Goal: Task Accomplishment & Management: Complete application form

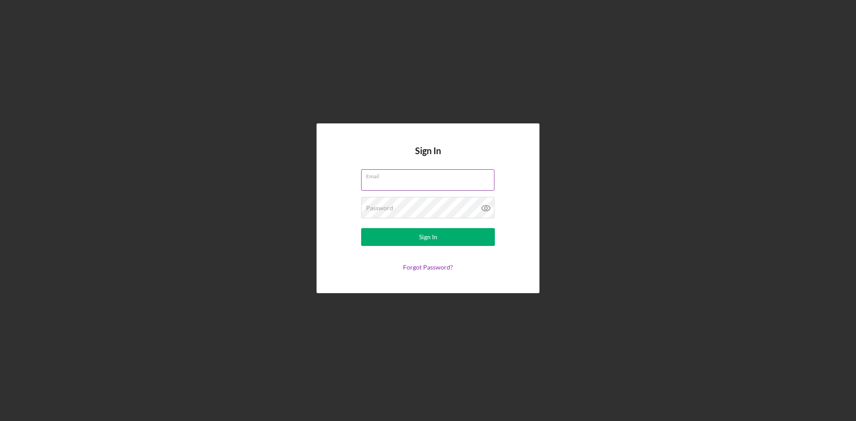
drag, startPoint x: 429, startPoint y: 176, endPoint x: 424, endPoint y: 177, distance: 4.5
click at [429, 177] on div "Email" at bounding box center [428, 180] width 134 height 22
type input "[PERSON_NAME][EMAIL_ADDRESS][DOMAIN_NAME]"
drag, startPoint x: 302, startPoint y: 210, endPoint x: 354, endPoint y: 222, distance: 52.7
click at [303, 210] on div "Sign In Email [PERSON_NAME][EMAIL_ADDRESS][DOMAIN_NAME] Password Sign In Forgot…" at bounding box center [427, 208] width 847 height 417
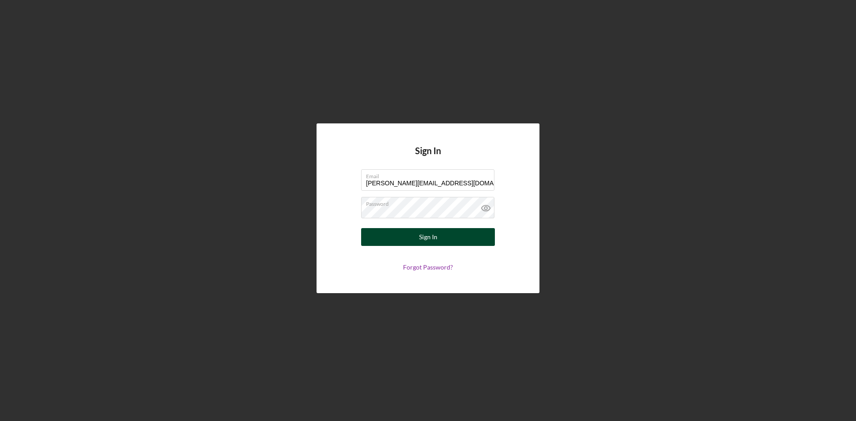
click at [392, 235] on button "Sign In" at bounding box center [428, 237] width 134 height 18
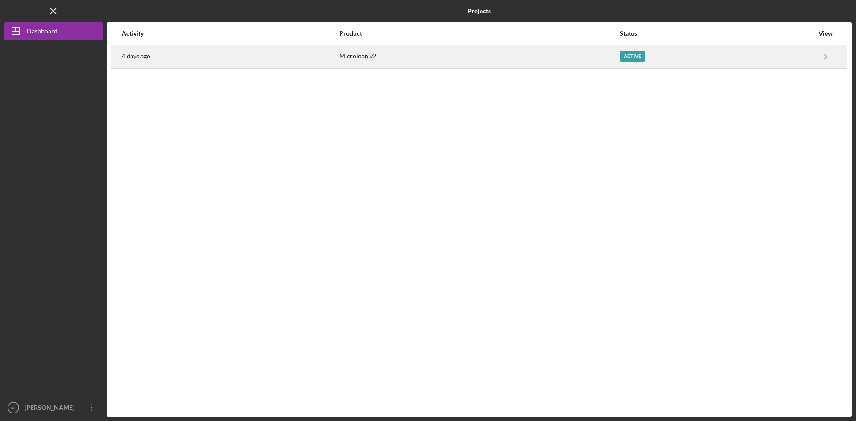
click at [168, 54] on div "4 days ago" at bounding box center [230, 56] width 217 height 22
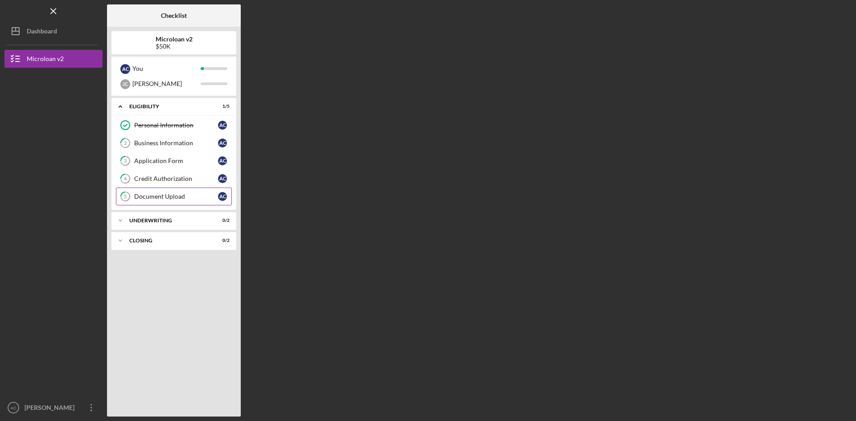
click at [160, 194] on div "Document Upload" at bounding box center [176, 196] width 84 height 7
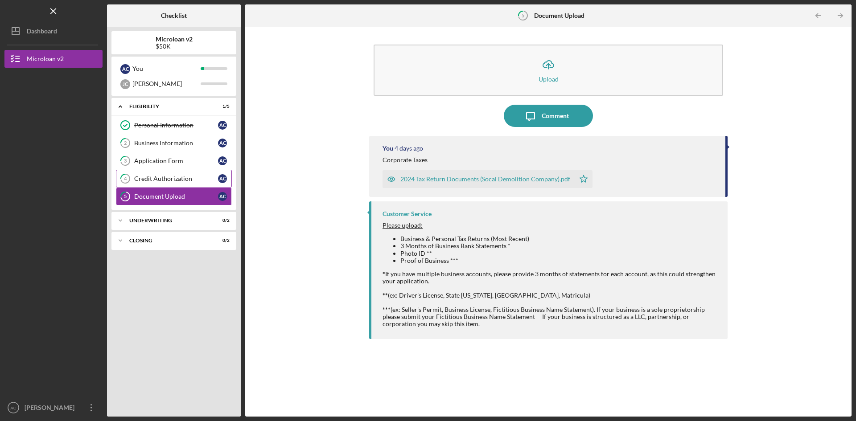
click at [172, 178] on div "Credit Authorization" at bounding box center [176, 178] width 84 height 7
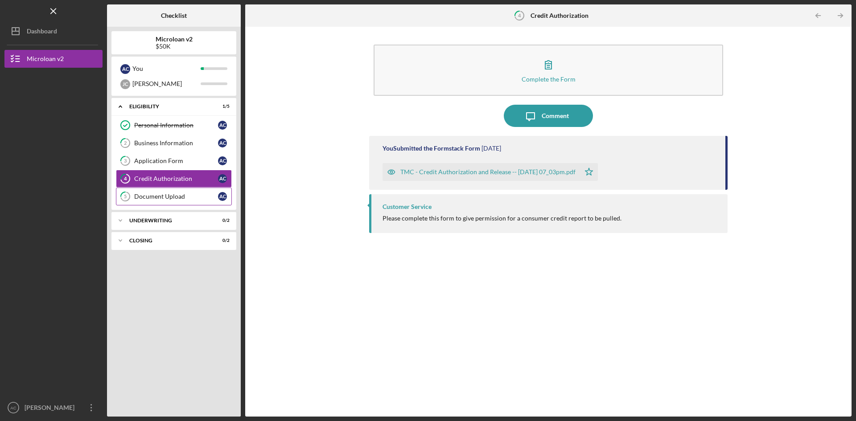
click at [165, 196] on div "Document Upload" at bounding box center [176, 196] width 84 height 7
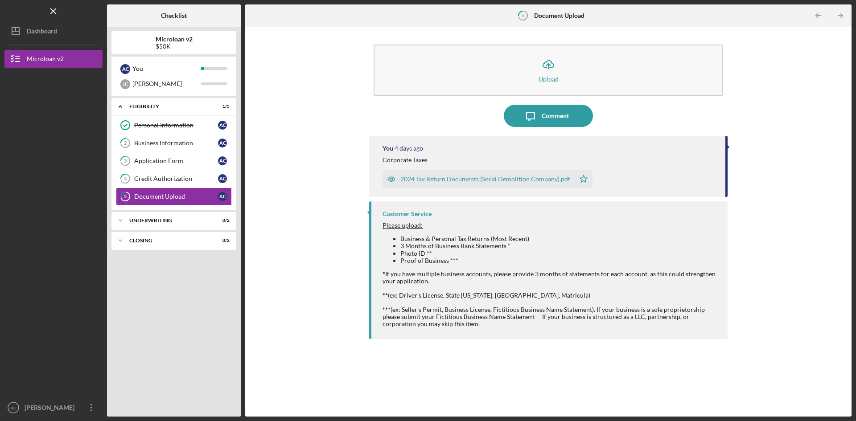
click at [306, 276] on div "Icon/Upload Upload Icon/Message Comment You [DATE] Corporate Taxes 2024 Tax Ret…" at bounding box center [548, 221] width 597 height 381
drag, startPoint x: 168, startPoint y: 341, endPoint x: 141, endPoint y: 331, distance: 28.2
click at [168, 341] on div "Icon/Expander Eligibility 1 / 5 Personal Information Personal Information A C 2…" at bounding box center [173, 255] width 125 height 314
drag, startPoint x: 128, startPoint y: 305, endPoint x: 124, endPoint y: 311, distance: 7.2
click at [128, 305] on div "Icon/Expander Eligibility 1 / 5 Personal Information Personal Information A C 2…" at bounding box center [173, 255] width 125 height 314
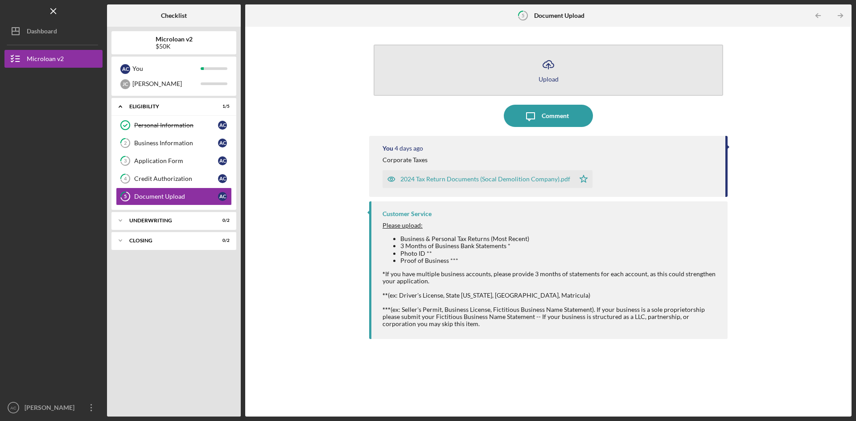
click at [553, 68] on icon "Icon/Upload" at bounding box center [548, 65] width 22 height 22
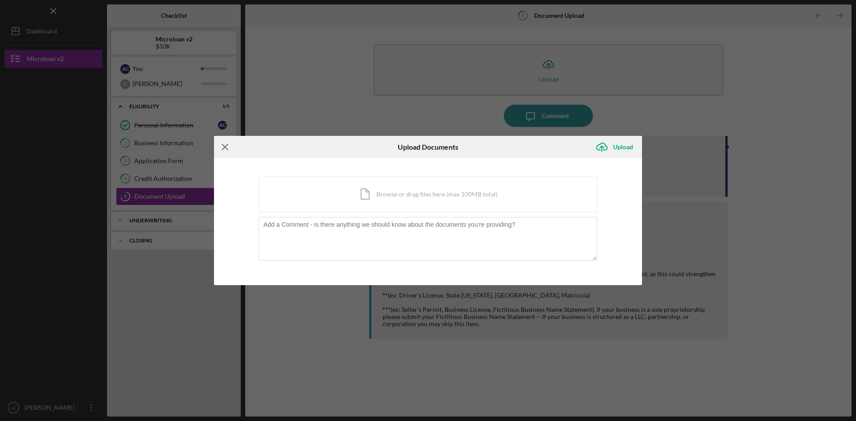
click at [223, 148] on icon "Icon/Menu Close" at bounding box center [225, 147] width 22 height 22
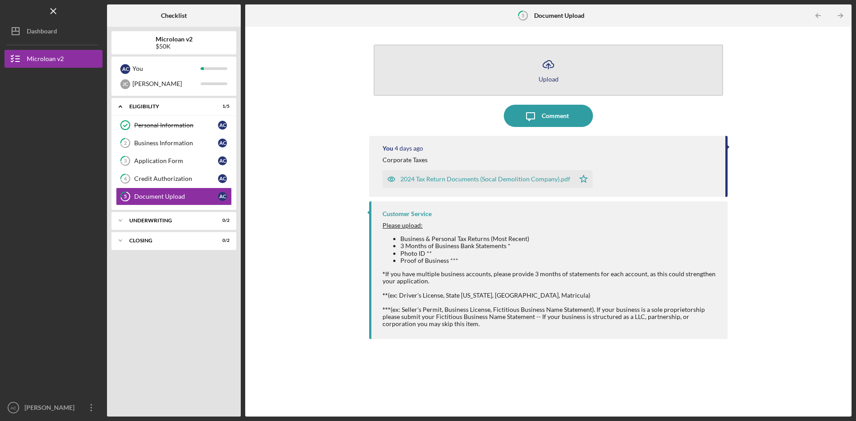
click at [549, 68] on icon "Icon/Upload" at bounding box center [548, 65] width 22 height 22
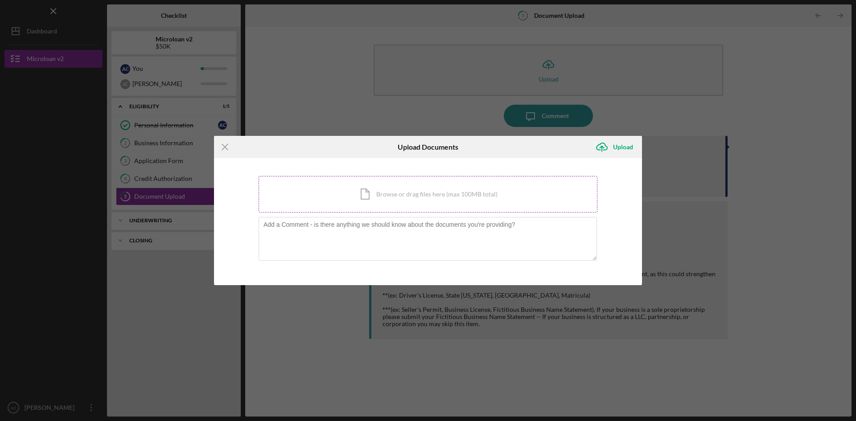
click at [407, 196] on div "Icon/Document Browse or drag files here (max 100MB total) Tap to choose files o…" at bounding box center [428, 194] width 339 height 37
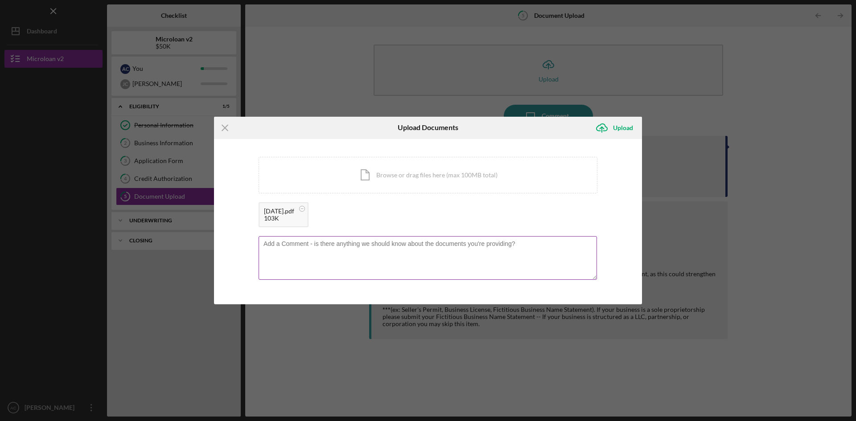
click at [346, 258] on textarea at bounding box center [428, 258] width 338 height 44
click at [411, 159] on div "Icon/Document Browse or drag files here (max 100MB total) Tap to choose files o…" at bounding box center [428, 175] width 339 height 37
click at [407, 171] on div "Icon/Document Browse or drag files here (max 100MB total) Tap to choose files o…" at bounding box center [428, 175] width 339 height 37
click at [383, 173] on div "Icon/Document Browse or drag files here (max 100MB total) Tap to choose files o…" at bounding box center [428, 175] width 339 height 37
click at [396, 173] on div "Icon/Document Browse or drag files here (max 100MB total) Tap to choose files o…" at bounding box center [428, 175] width 339 height 37
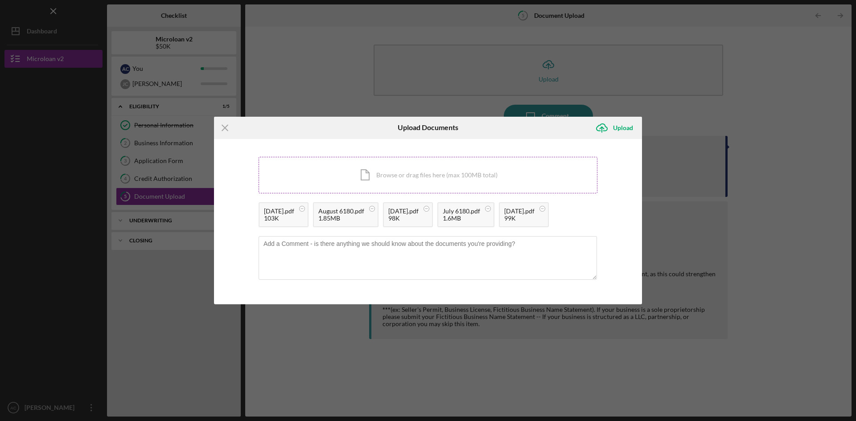
click at [369, 172] on div "Icon/Document Browse or drag files here (max 100MB total) Tap to choose files o…" at bounding box center [428, 175] width 339 height 37
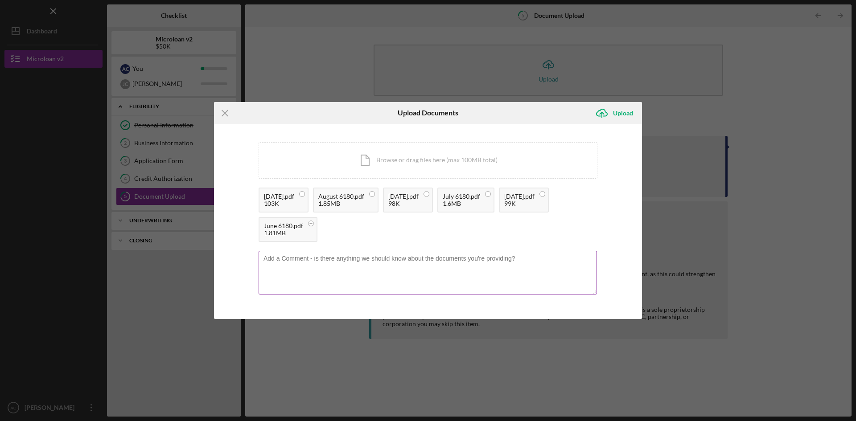
click at [290, 268] on textarea at bounding box center [428, 273] width 338 height 44
type textarea "3 months of bank statements for both accounts"
click at [487, 232] on div "[DATE].pdf 103K August 6180.pdf 1.85MB [DATE].pdf 98K July 6180.pdf 1.6MB [DATE…" at bounding box center [428, 217] width 339 height 59
click at [613, 114] on div "Upload" at bounding box center [623, 113] width 20 height 18
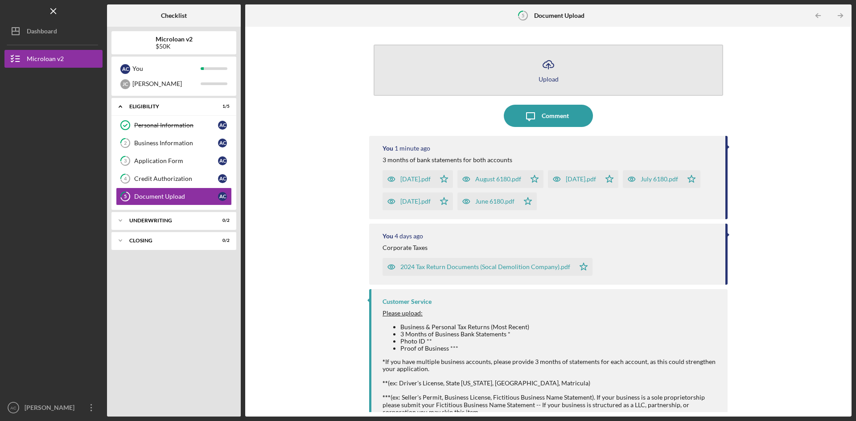
click at [539, 58] on icon "Icon/Upload" at bounding box center [548, 65] width 22 height 22
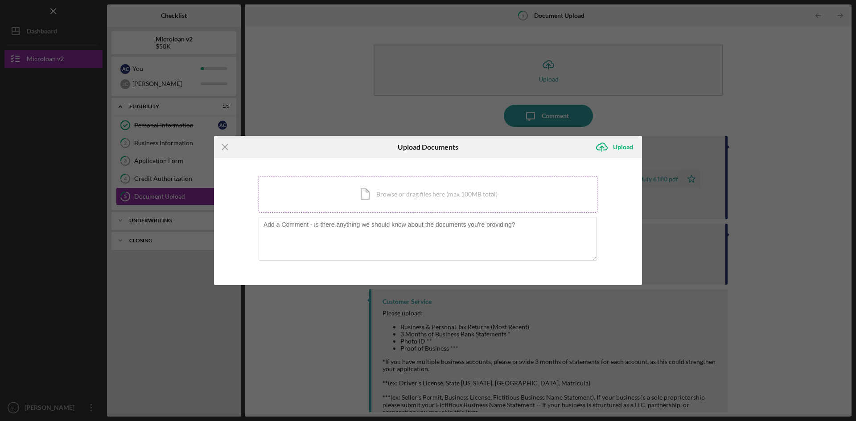
click at [405, 195] on div "Icon/Document Browse or drag files here (max 100MB total) Tap to choose files o…" at bounding box center [428, 194] width 339 height 37
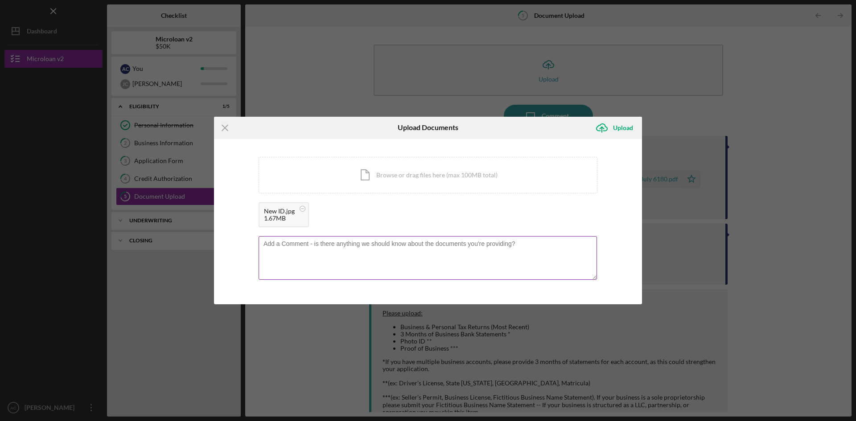
click at [337, 264] on textarea at bounding box center [428, 258] width 338 height 44
type textarea "Photo ID"
click at [624, 128] on div "Upload" at bounding box center [623, 128] width 20 height 18
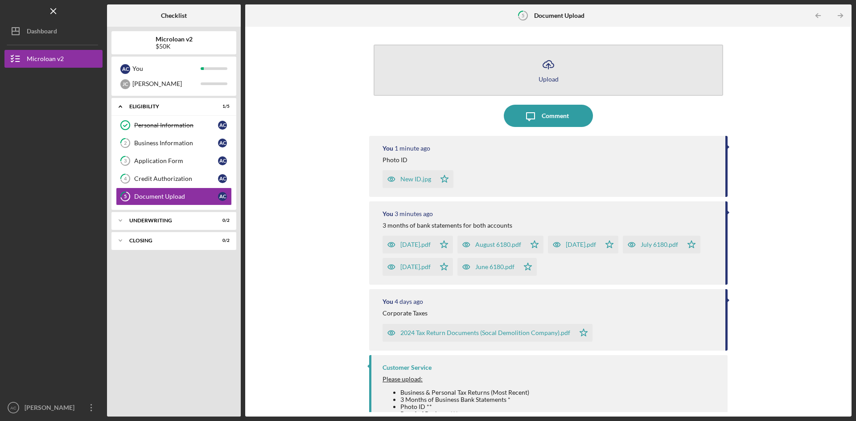
click at [546, 70] on icon "Icon/Upload" at bounding box center [548, 65] width 22 height 22
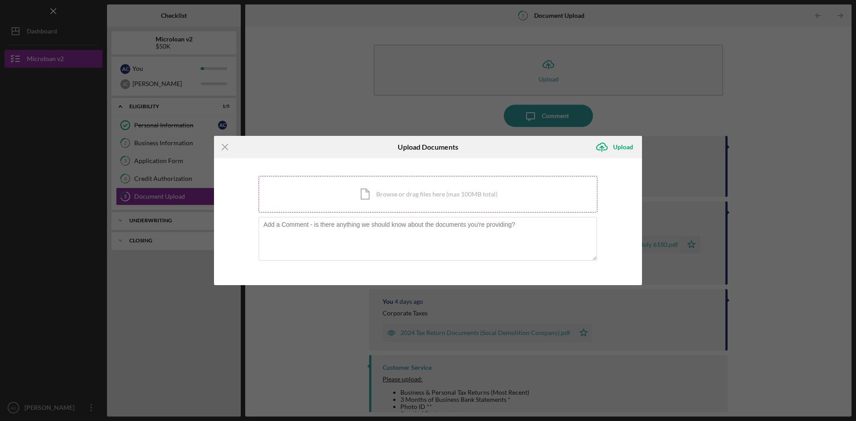
click at [393, 191] on div "Icon/Document Browse or drag files here (max 100MB total) Tap to choose files o…" at bounding box center [428, 194] width 339 height 37
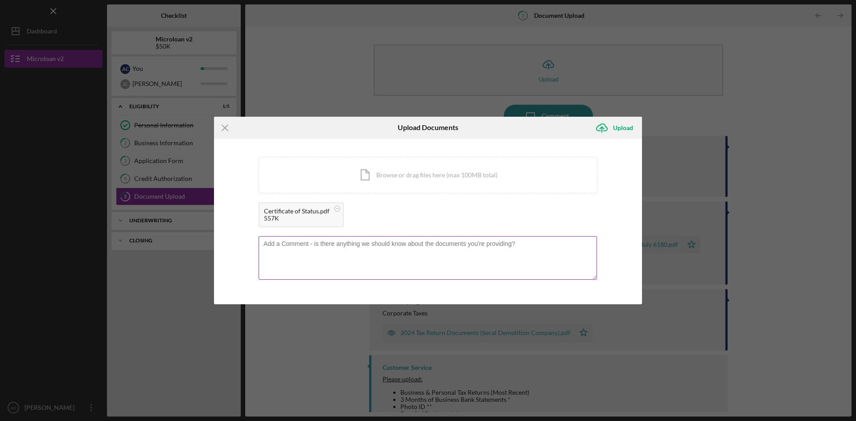
click at [292, 252] on textarea at bounding box center [428, 258] width 338 height 44
type textarea "Proof of Business"
click at [440, 209] on div "Certificate of Status.pdf 557K" at bounding box center [428, 216] width 339 height 29
click at [613, 126] on div "Upload" at bounding box center [623, 128] width 20 height 18
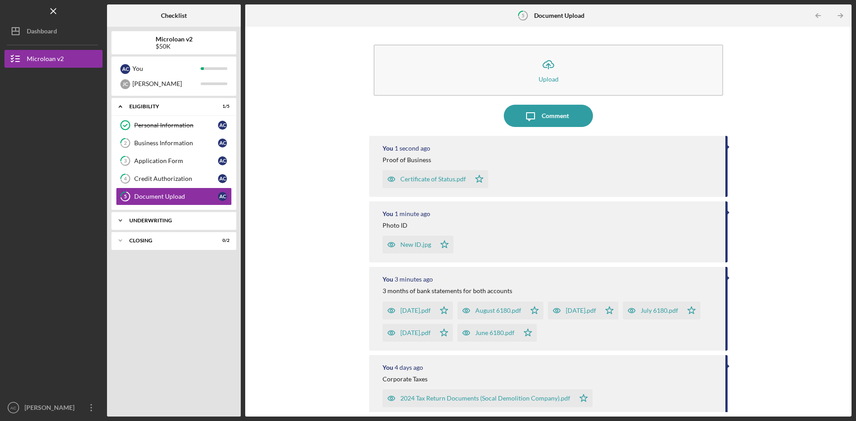
click at [172, 219] on div "Underwriting" at bounding box center [177, 220] width 96 height 5
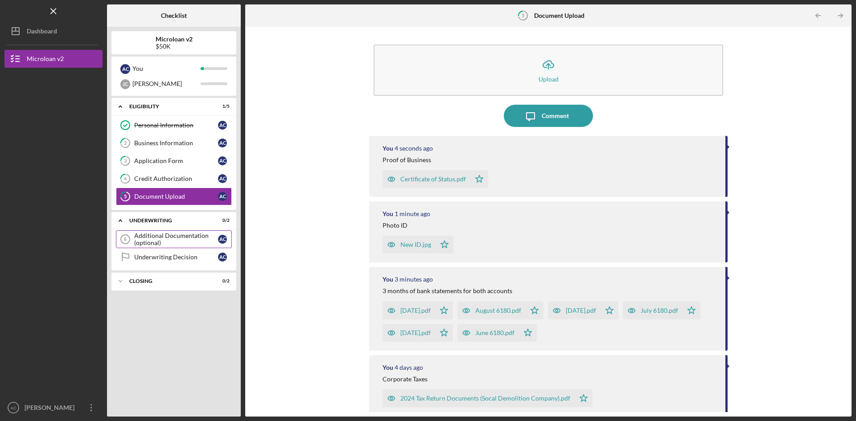
click at [184, 236] on div "Additional Documentation (optional)" at bounding box center [176, 239] width 84 height 14
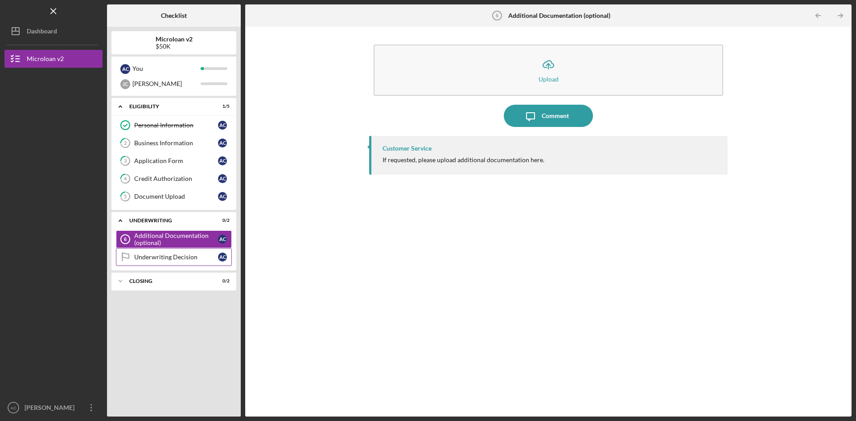
click at [175, 259] on div "Underwriting Decision" at bounding box center [176, 257] width 84 height 7
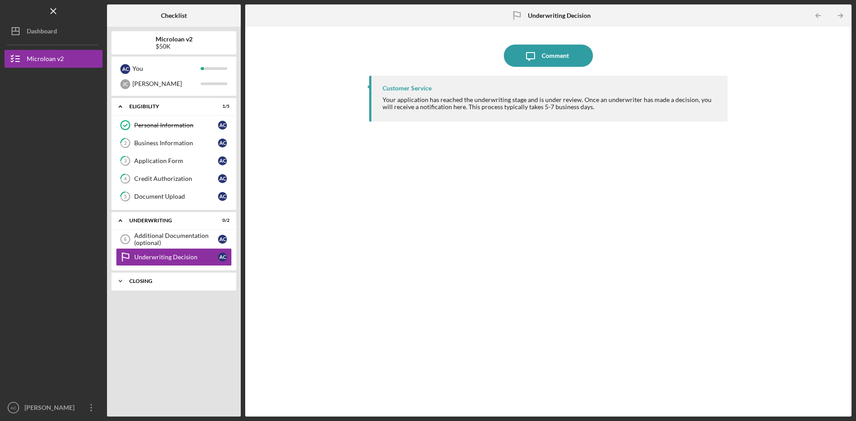
click at [170, 278] on div "Icon/Expander Closing 0 / 2" at bounding box center [173, 281] width 125 height 18
click at [482, 251] on div "Customer Service Your application has reached the underwriting stage and is und…" at bounding box center [548, 240] width 358 height 328
click at [163, 302] on div "Cancelled Check" at bounding box center [176, 300] width 84 height 7
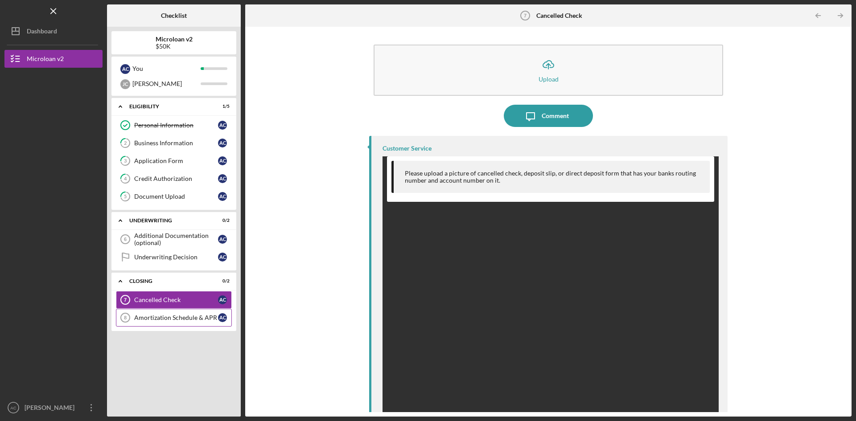
click at [160, 324] on link "Amortization Schedule & [DATE] Amortization Schedule & APR A C" at bounding box center [174, 318] width 116 height 18
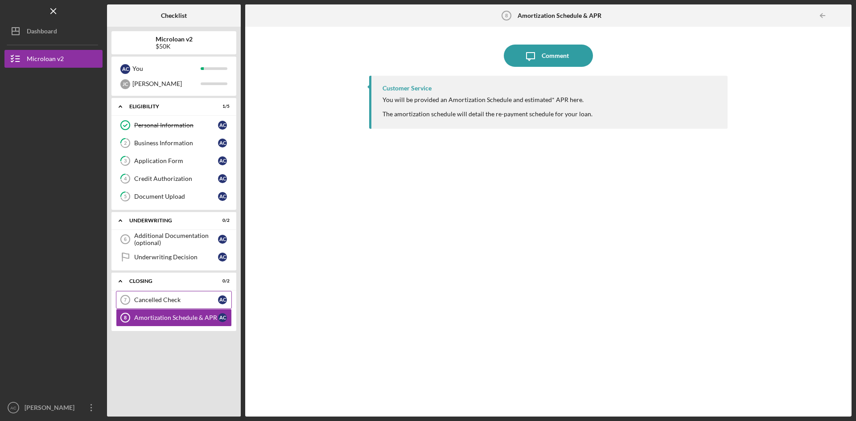
click at [162, 300] on div "Cancelled Check" at bounding box center [176, 300] width 84 height 7
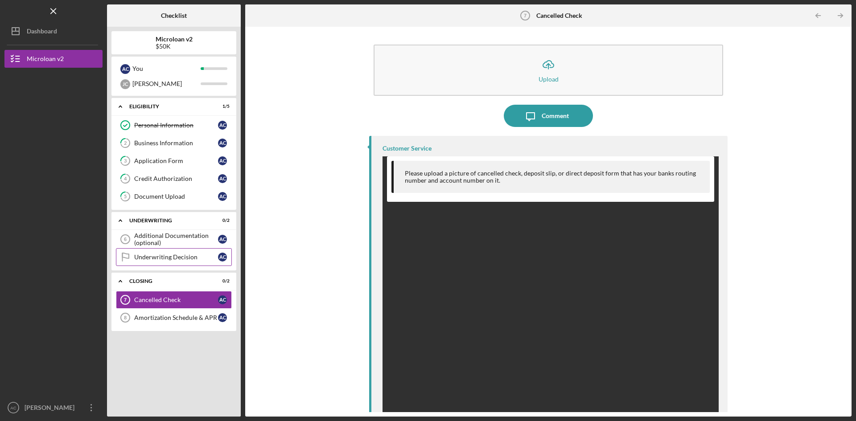
click at [156, 261] on div "Underwriting Decision" at bounding box center [176, 257] width 84 height 7
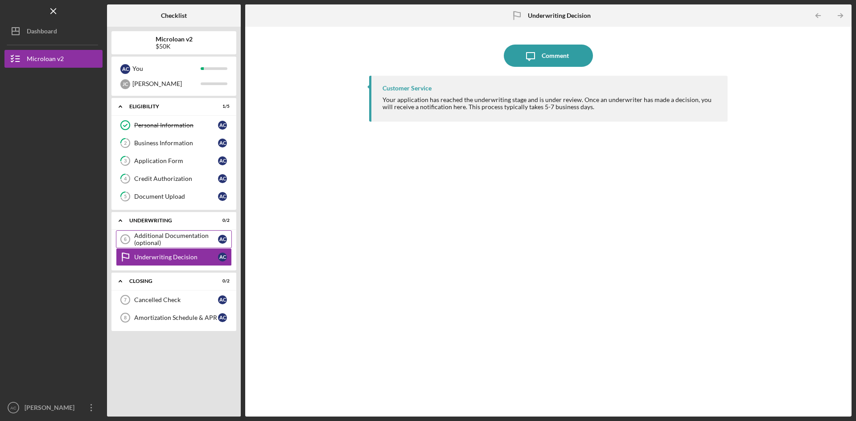
click at [166, 239] on div "Additional Documentation (optional)" at bounding box center [176, 239] width 84 height 14
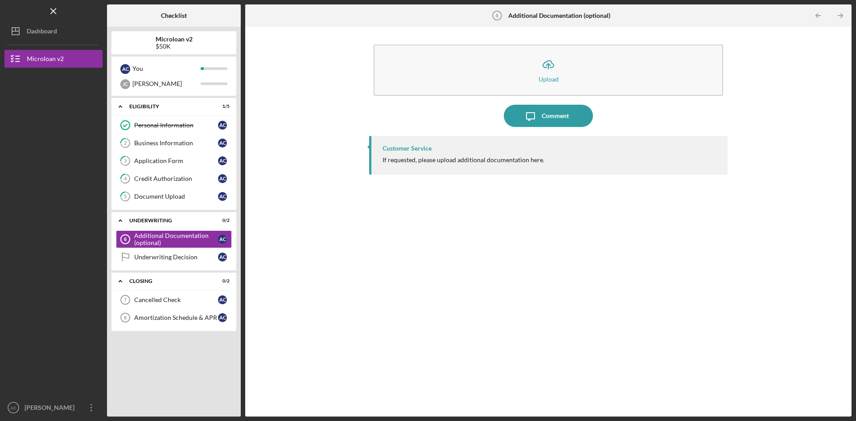
click at [472, 301] on div "Customer Service If requested, please upload additional documentation here." at bounding box center [548, 270] width 358 height 268
click at [186, 146] on div "Business Information" at bounding box center [176, 143] width 84 height 7
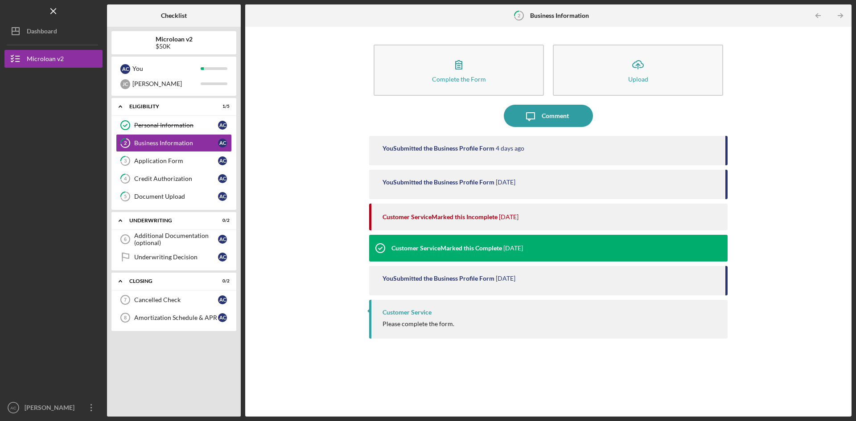
click at [467, 218] on div "Customer Service Marked this Incomplete" at bounding box center [440, 217] width 115 height 7
click at [185, 165] on link "3 Application Form A C" at bounding box center [174, 161] width 116 height 18
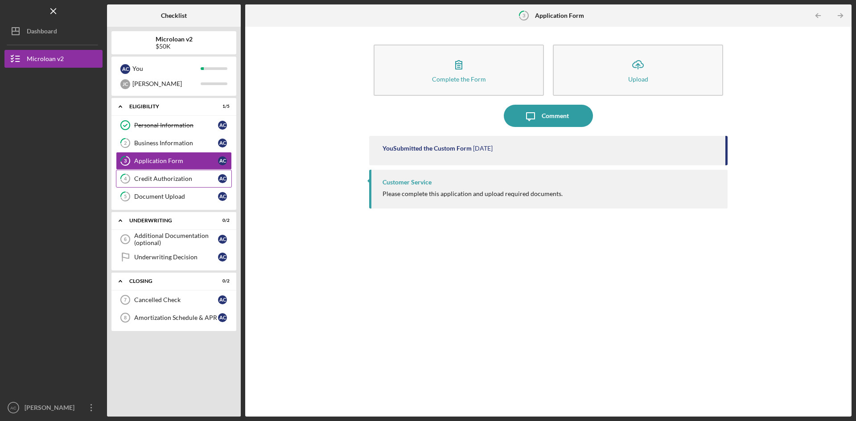
drag, startPoint x: 176, startPoint y: 177, endPoint x: 180, endPoint y: 184, distance: 7.4
click at [177, 177] on div "Credit Authorization" at bounding box center [176, 178] width 84 height 7
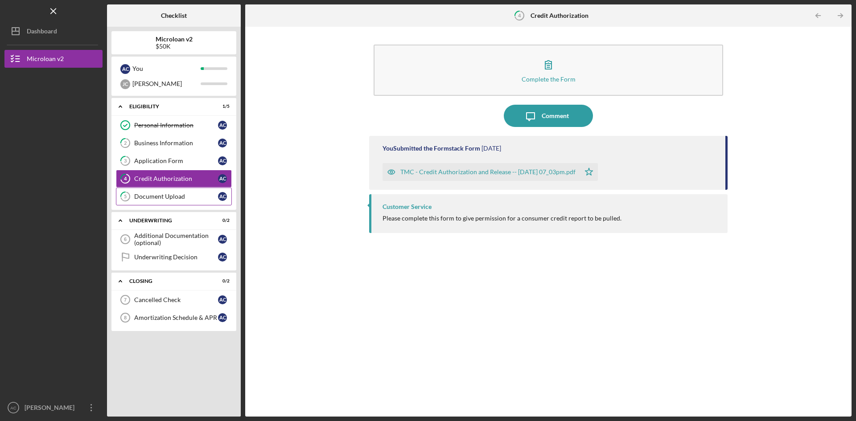
click at [175, 194] on div "Document Upload" at bounding box center [176, 196] width 84 height 7
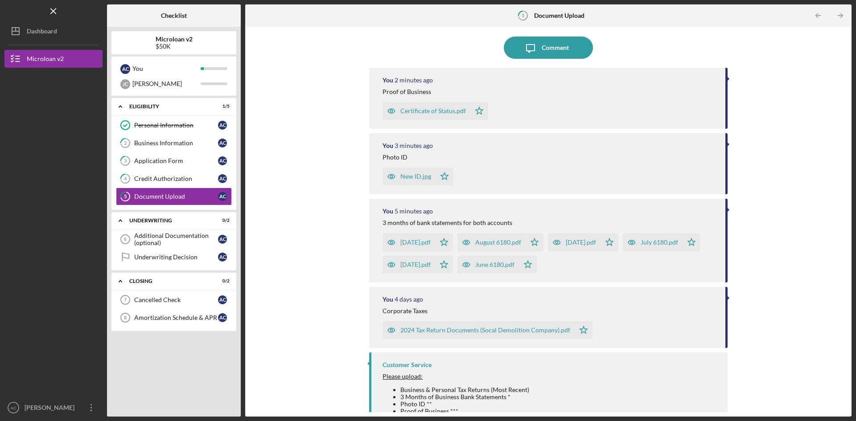
scroll to position [146, 0]
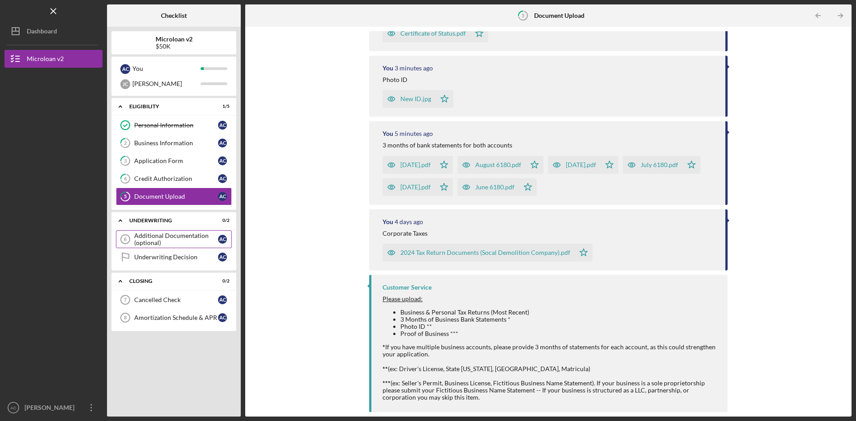
click at [150, 237] on div "Additional Documentation (optional)" at bounding box center [176, 239] width 84 height 14
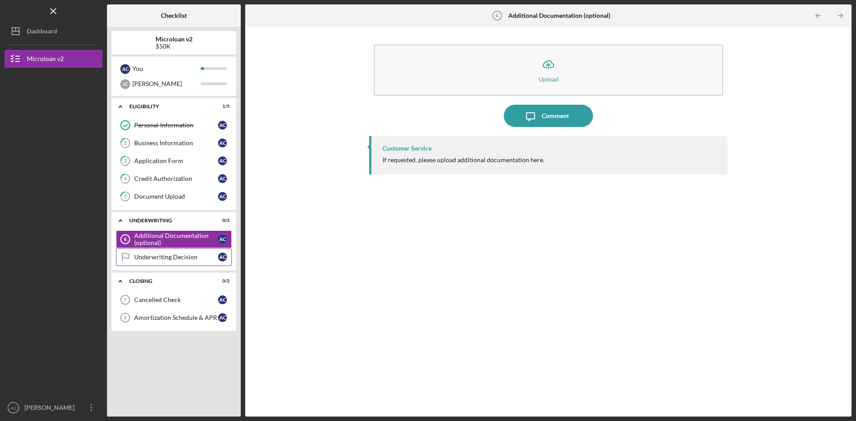
click at [158, 260] on div "Underwriting Decision" at bounding box center [176, 257] width 84 height 7
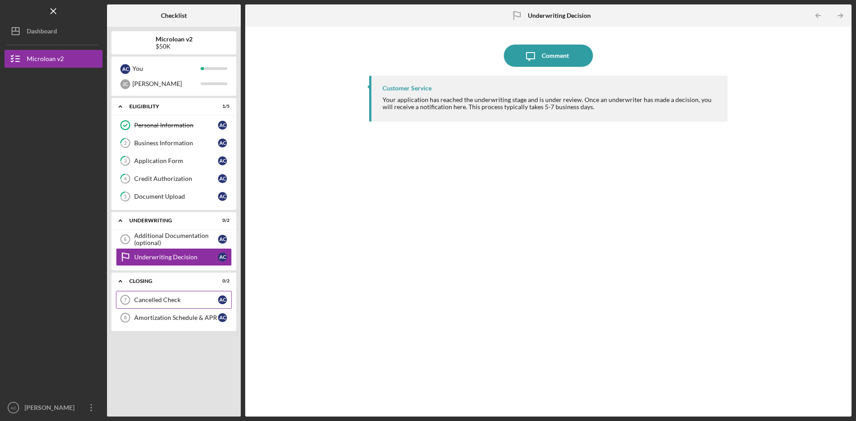
click at [161, 301] on div "Cancelled Check" at bounding box center [176, 300] width 84 height 7
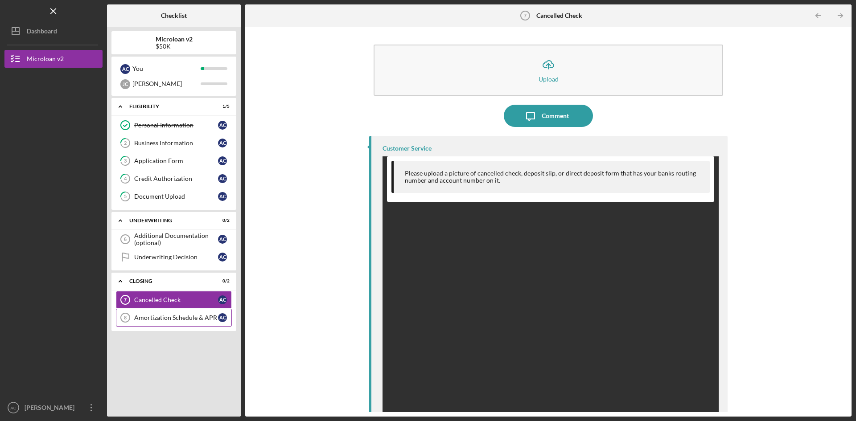
click at [135, 318] on div "Amortization Schedule & APR" at bounding box center [176, 317] width 84 height 7
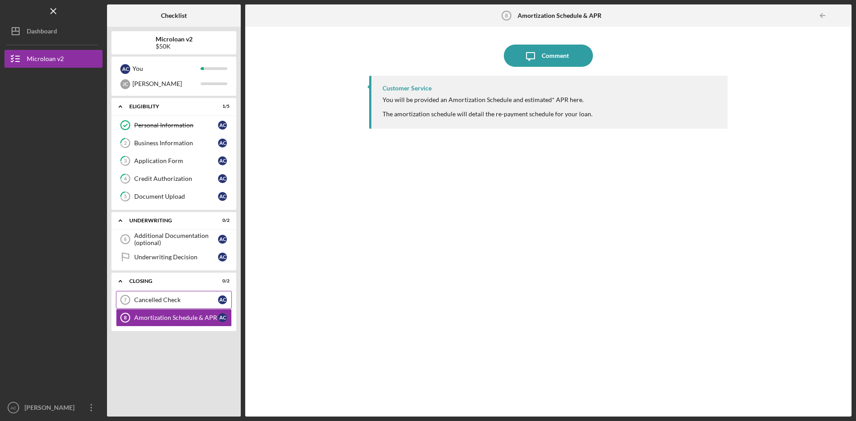
click at [150, 302] on div "Cancelled Check" at bounding box center [176, 300] width 84 height 7
